Goal: Download file/media

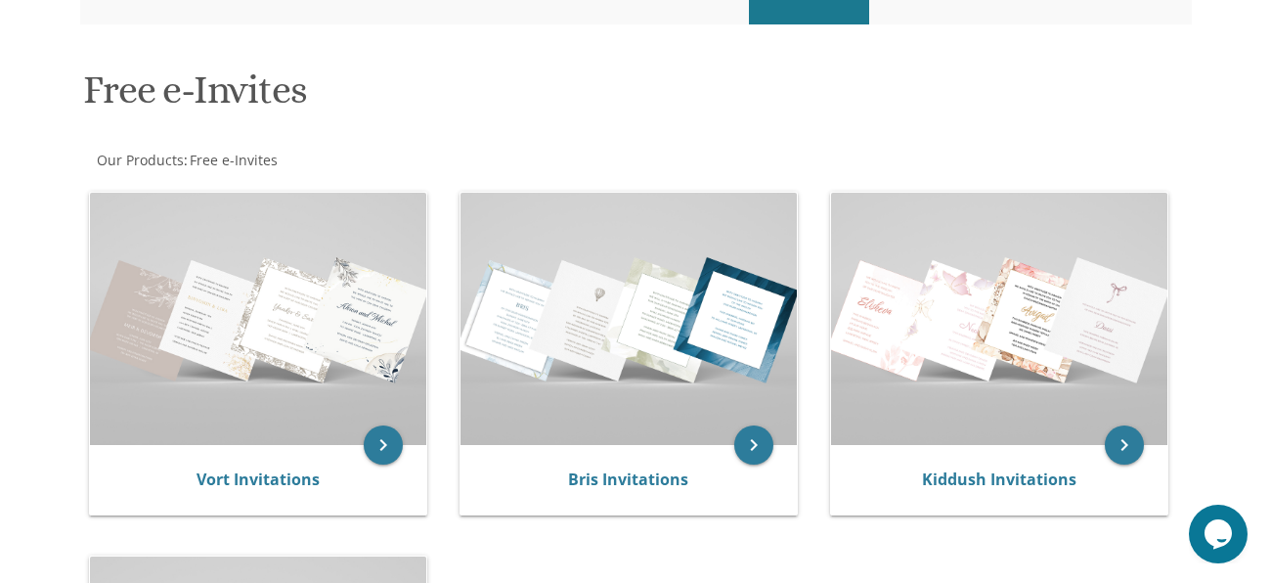
scroll to position [217, 0]
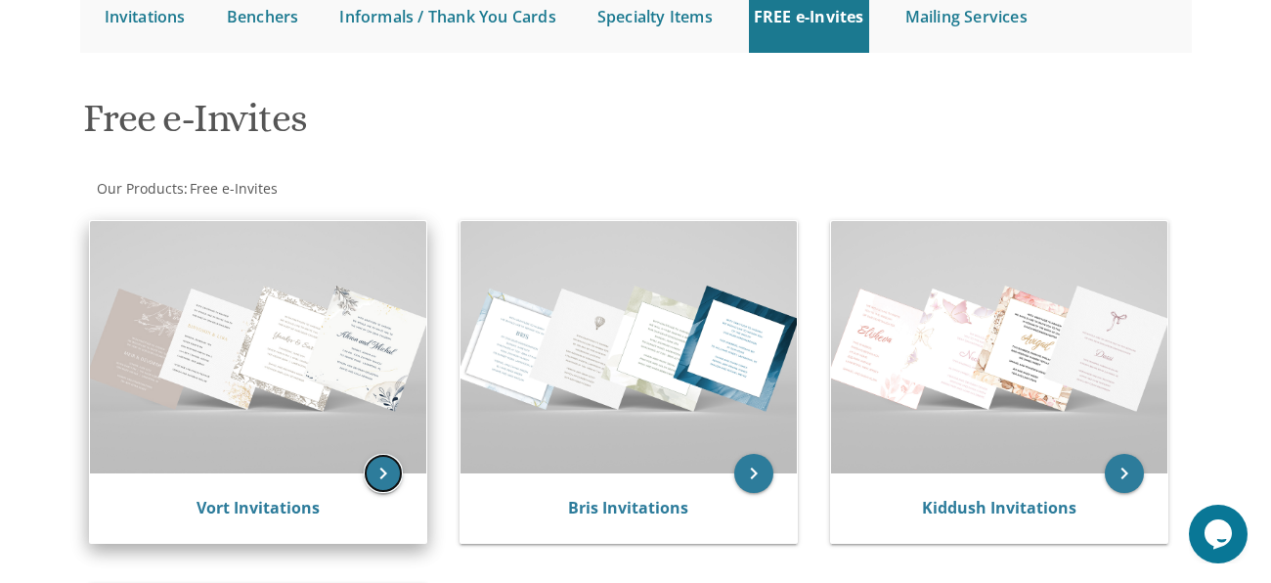
click at [384, 463] on icon "keyboard_arrow_right" at bounding box center [383, 473] width 39 height 39
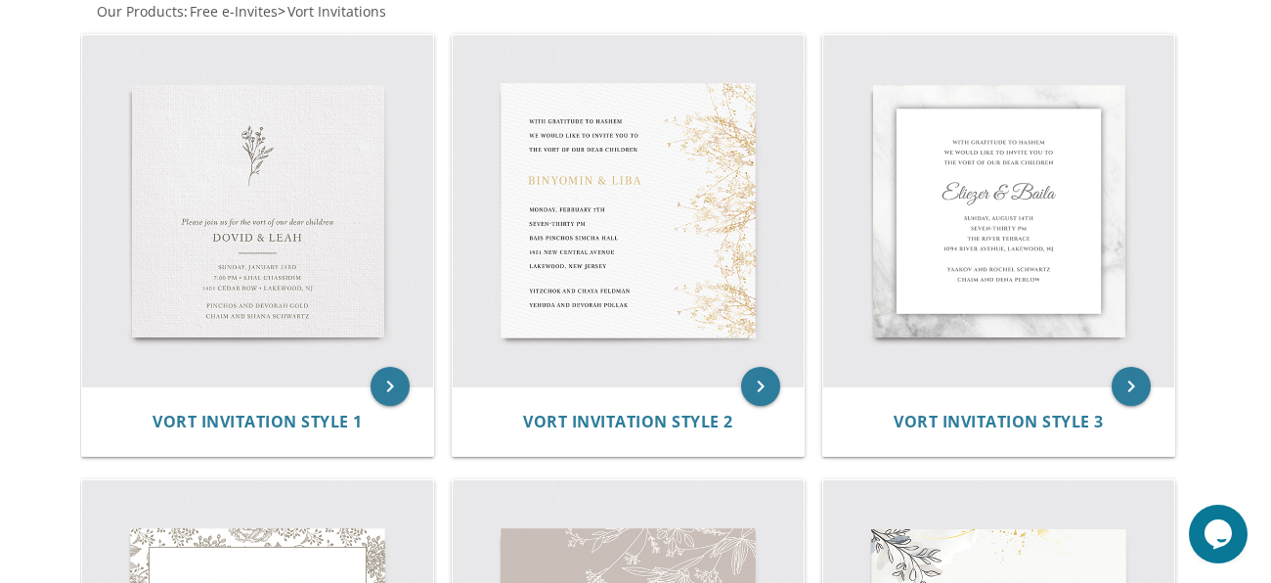
scroll to position [415, 0]
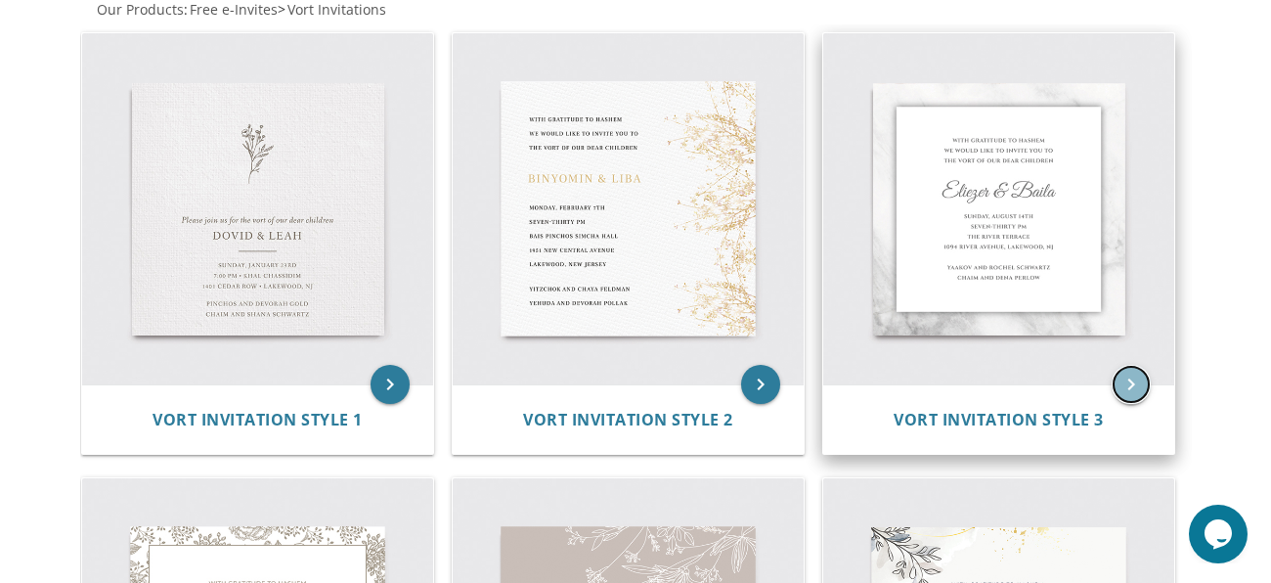
click at [1137, 394] on icon "keyboard_arrow_right" at bounding box center [1131, 384] width 39 height 39
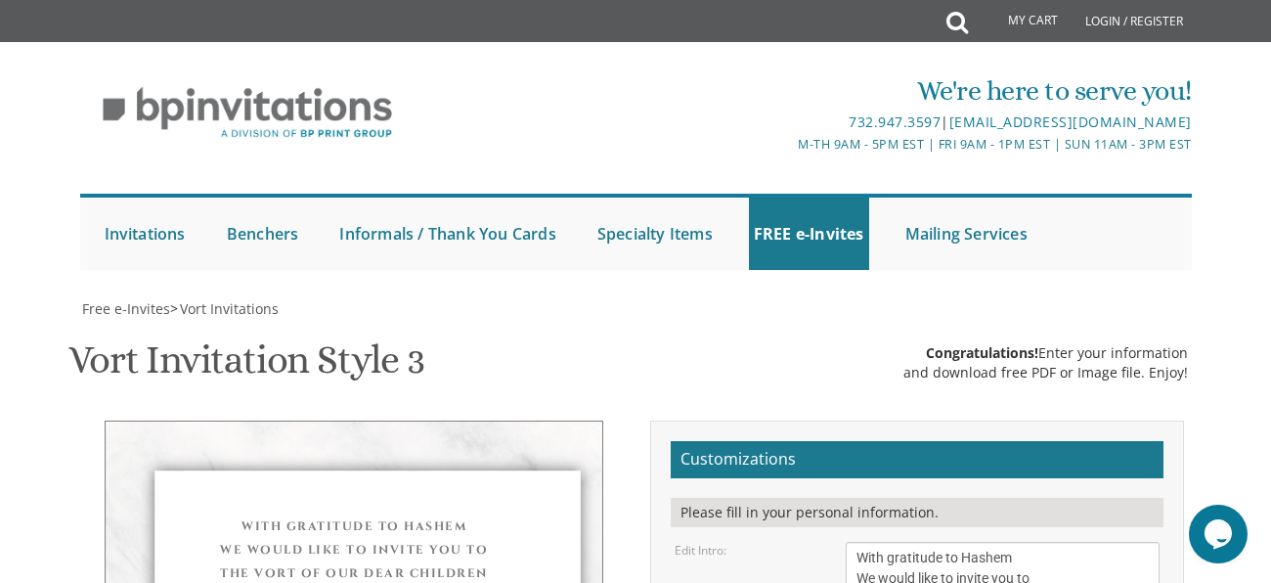
scroll to position [525, 0]
type input "[EMAIL_ADDRESS][DOMAIN_NAME]"
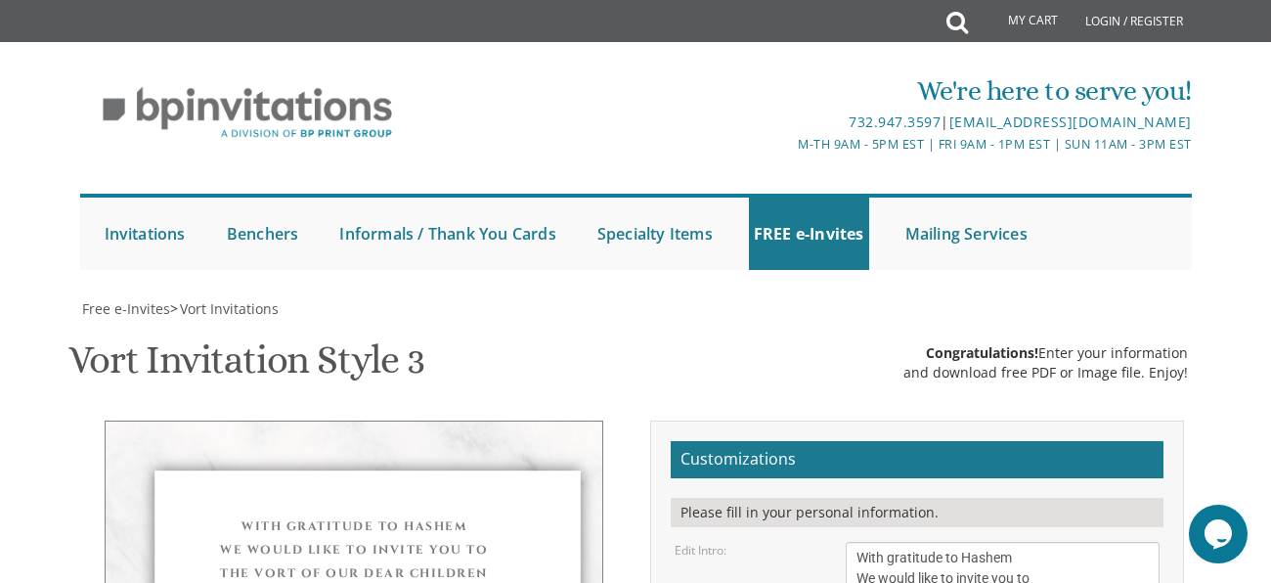
scroll to position [590, 0]
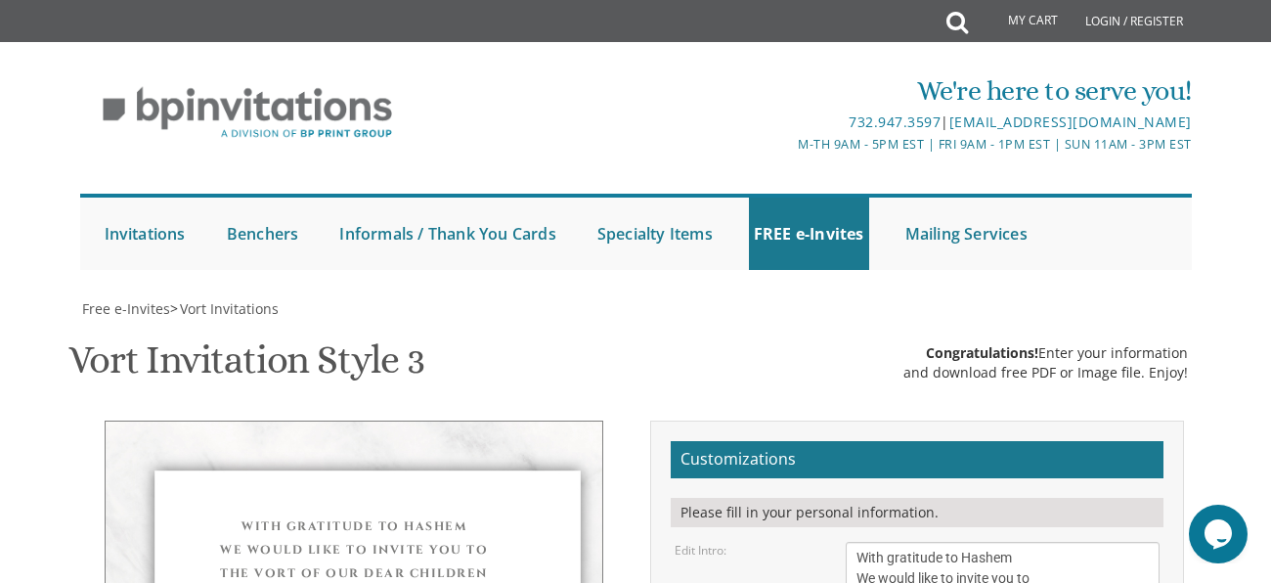
scroll to position [42, 0]
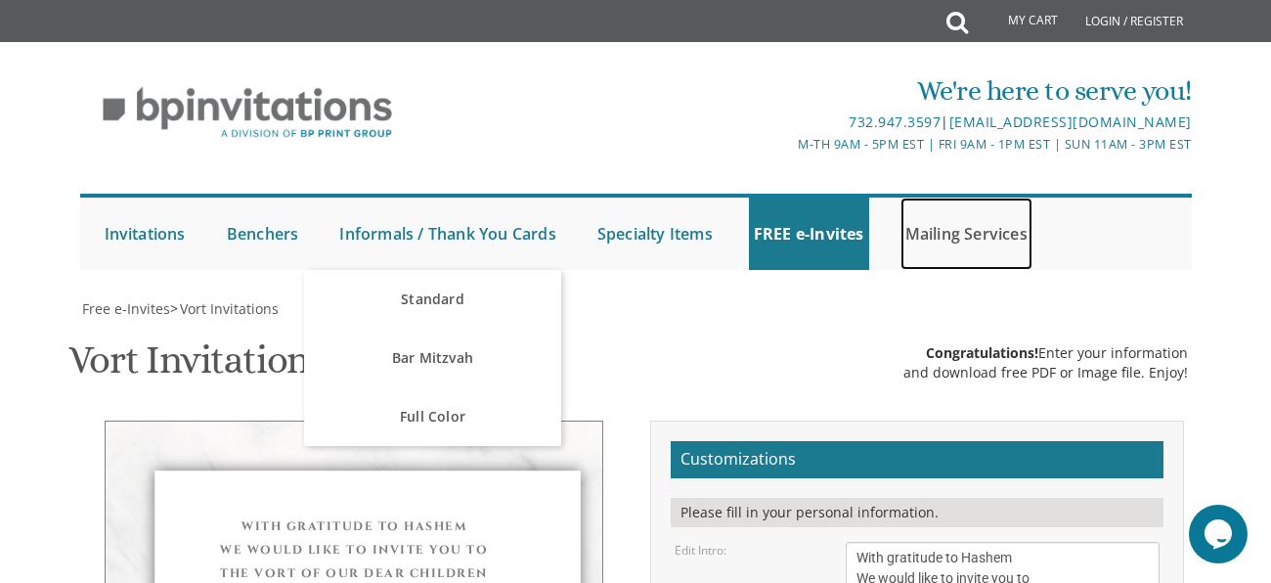
click at [1004, 197] on link "Mailing Services" at bounding box center [966, 233] width 132 height 72
